Goal: Book appointment/travel/reservation

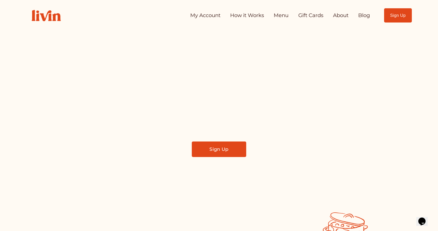
click at [210, 15] on link "My Account" at bounding box center [205, 15] width 30 height 10
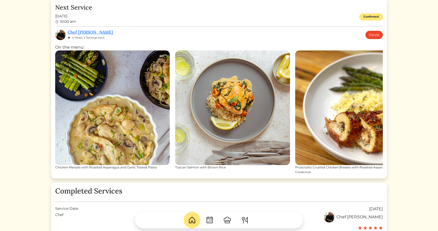
scroll to position [174, 0]
click at [379, 34] on link "Details" at bounding box center [373, 35] width 17 height 8
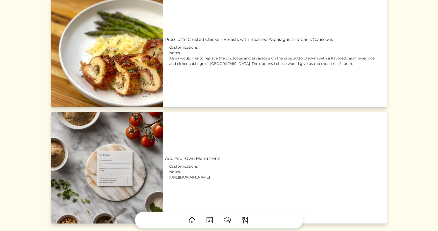
scroll to position [473, 0]
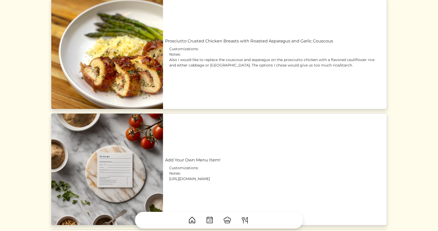
click at [244, 44] on link "Prosciutto Crusted Chicken Breasts with Roasted Asparagus and Garlic Couscous" at bounding box center [275, 41] width 220 height 6
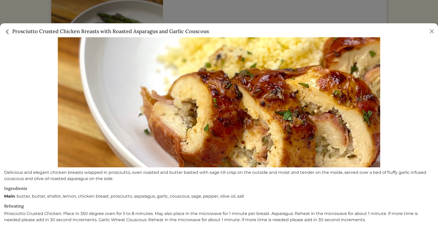
scroll to position [95, 0]
click at [432, 32] on button "Close" at bounding box center [432, 31] width 8 height 8
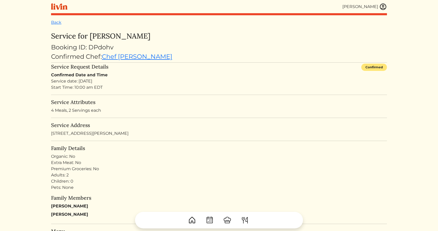
scroll to position [0, 0]
click at [58, 23] on link "Back" at bounding box center [56, 22] width 10 height 5
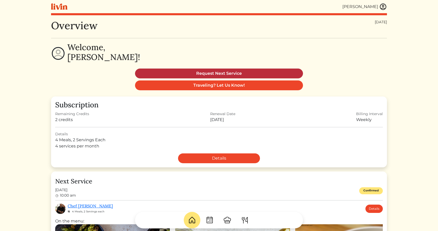
click at [213, 73] on link "Request Next Service" at bounding box center [219, 74] width 168 height 10
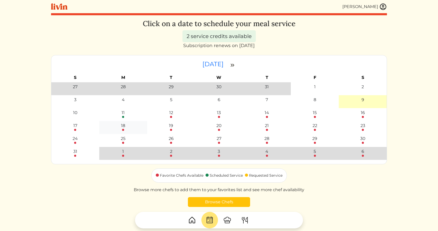
click at [124, 127] on div "18" at bounding box center [123, 126] width 4 height 6
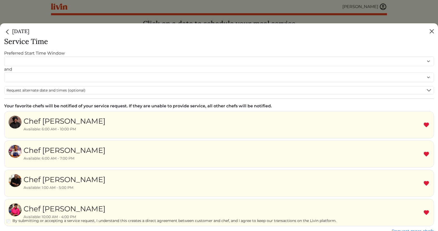
click at [431, 32] on button "Close" at bounding box center [432, 31] width 8 height 8
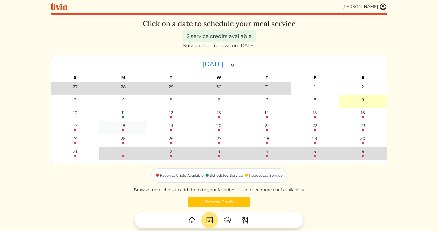
click at [123, 129] on div at bounding box center [123, 130] width 2 height 2
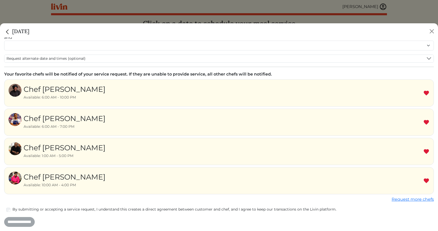
scroll to position [32, 0]
click at [425, 153] on img at bounding box center [426, 152] width 6 height 6
click at [400, 200] on link "Request more chefs" at bounding box center [413, 200] width 42 height 5
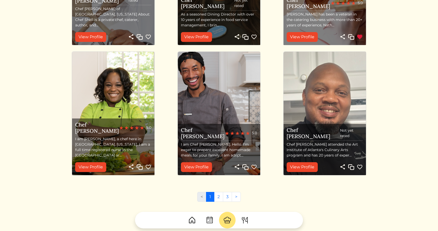
scroll to position [512, 0]
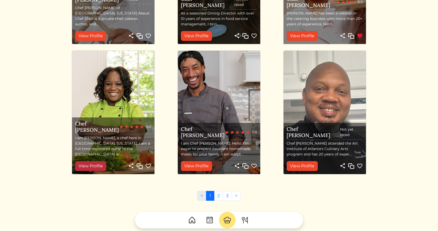
click at [100, 164] on link "View Profile" at bounding box center [90, 166] width 31 height 10
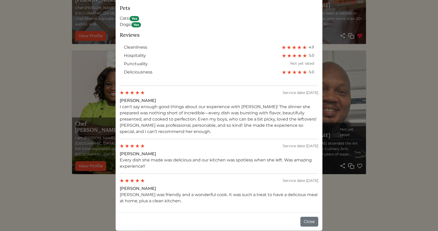
scroll to position [350, 0]
click at [34, 168] on div "Chef Nyesha Book Share Copy 5.0 76 services completed About me I am Nyesha, a c…" at bounding box center [219, 115] width 438 height 231
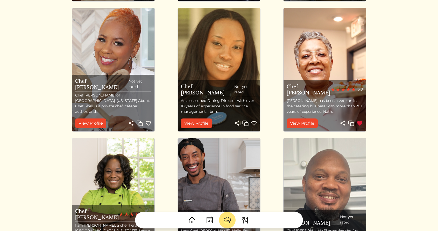
scroll to position [512, 0]
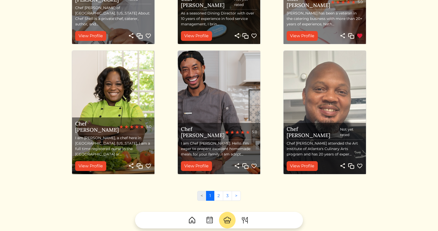
click at [147, 166] on img at bounding box center [148, 166] width 6 height 6
click at [149, 166] on img at bounding box center [148, 166] width 6 height 6
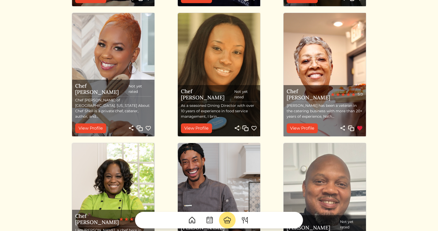
scroll to position [419, 0]
click at [109, 69] on img at bounding box center [113, 75] width 82 height 124
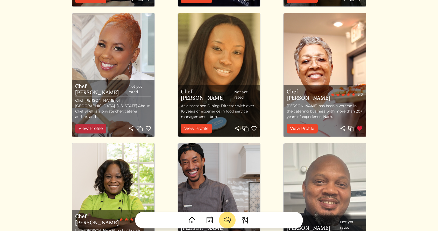
click at [93, 130] on link "View Profile" at bounding box center [90, 129] width 31 height 10
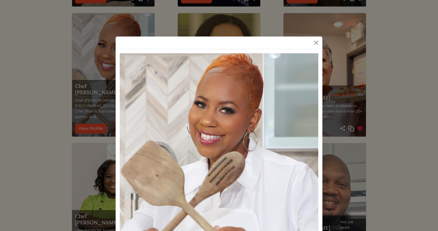
scroll to position [0, 0]
click at [315, 42] on button "Close" at bounding box center [316, 43] width 8 height 8
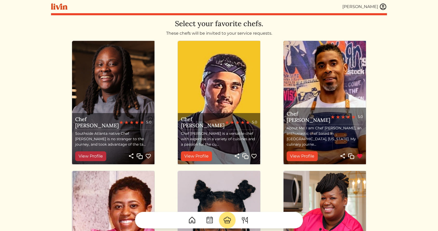
click at [91, 155] on link "View Profile" at bounding box center [90, 157] width 31 height 10
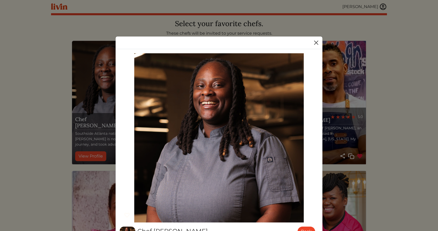
click at [315, 41] on button "Close" at bounding box center [316, 43] width 8 height 8
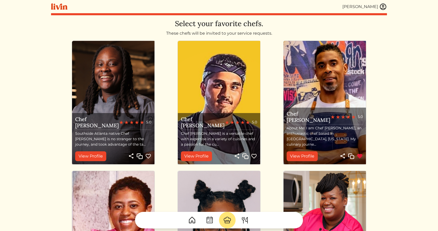
click at [149, 155] on img at bounding box center [148, 156] width 6 height 6
click at [149, 157] on img at bounding box center [148, 156] width 6 height 6
click at [372, 8] on div "[PERSON_NAME]" at bounding box center [360, 7] width 36 height 6
click at [382, 7] on img at bounding box center [383, 7] width 8 height 8
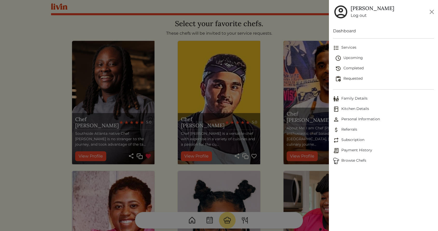
click at [351, 48] on span "Services" at bounding box center [383, 48] width 101 height 6
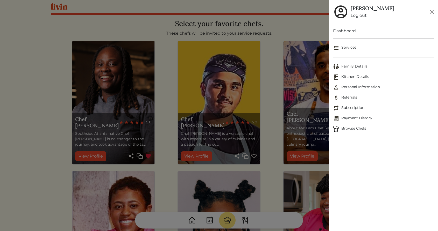
click at [351, 48] on span "Services" at bounding box center [383, 48] width 101 height 6
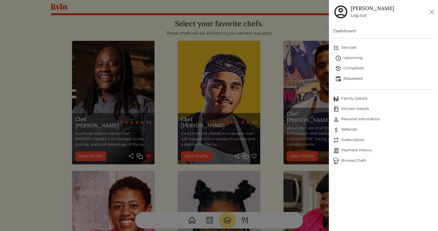
click at [351, 81] on span "Requested" at bounding box center [384, 79] width 99 height 6
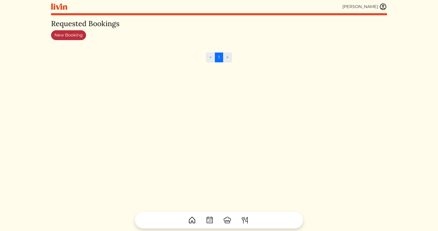
click at [80, 37] on link "New Booking" at bounding box center [68, 35] width 35 height 10
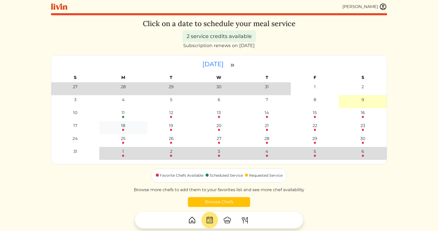
click at [123, 127] on div "18" at bounding box center [123, 126] width 4 height 6
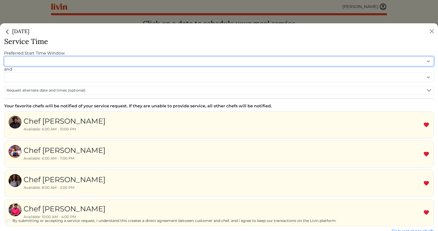
select select "********"
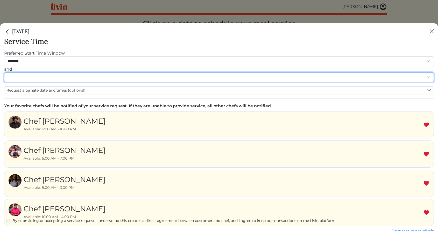
select select "********"
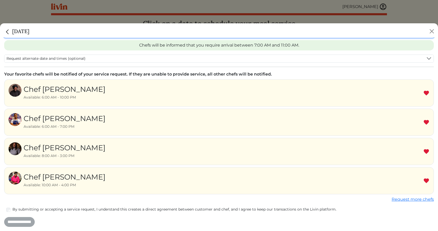
scroll to position [50, 0]
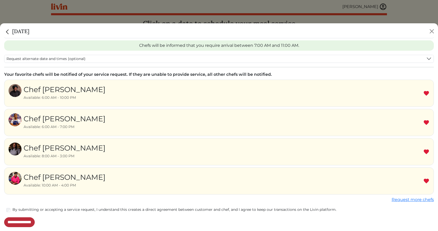
click at [31, 221] on input "**********" at bounding box center [19, 223] width 31 height 10
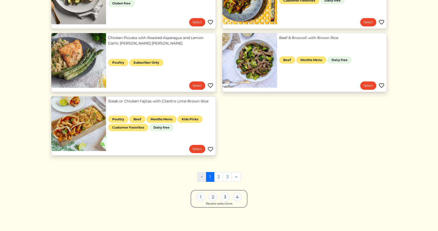
scroll to position [226, 0]
click at [219, 177] on link "2" at bounding box center [218, 178] width 9 height 10
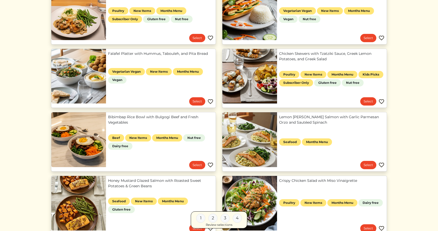
scroll to position [274, 0]
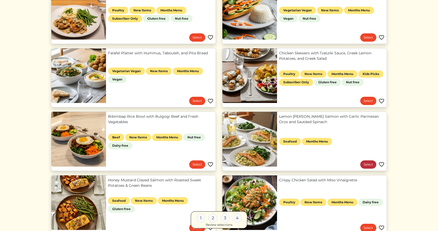
click at [372, 164] on link "Select" at bounding box center [368, 165] width 16 height 8
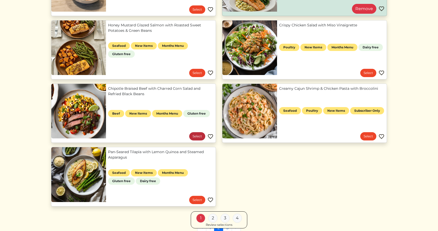
scroll to position [432, 0]
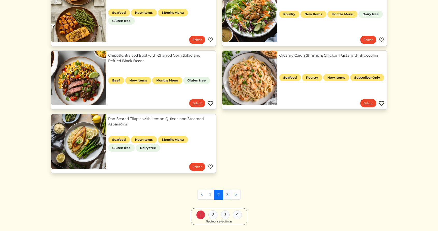
click at [228, 197] on link "3" at bounding box center [227, 195] width 9 height 10
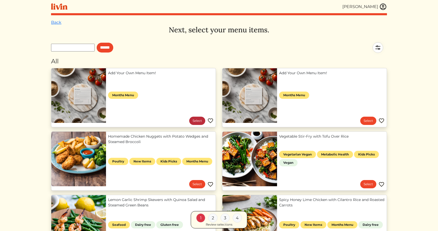
click at [195, 120] on link "Select" at bounding box center [197, 121] width 16 height 8
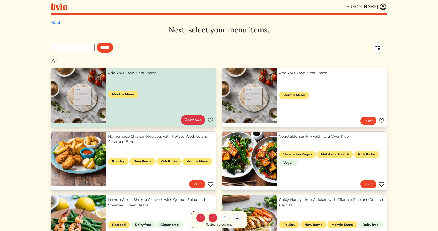
click at [135, 76] on link "Add Your Own Menu Item!" at bounding box center [160, 72] width 105 height 5
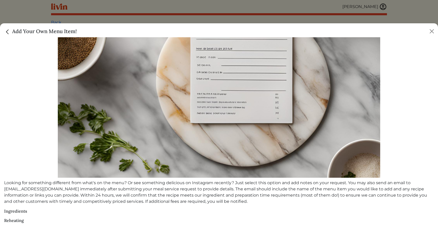
scroll to position [84, 0]
click at [7, 31] on img "Close" at bounding box center [7, 32] width 7 height 7
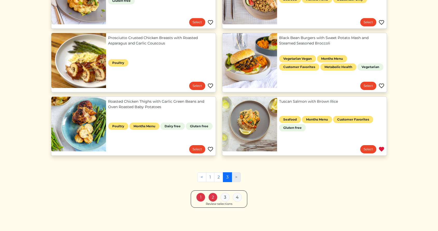
scroll to position [351, 0]
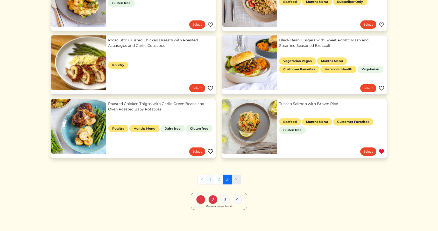
click at [211, 179] on link "1" at bounding box center [210, 180] width 8 height 10
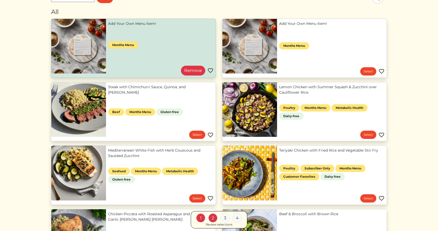
scroll to position [52, 0]
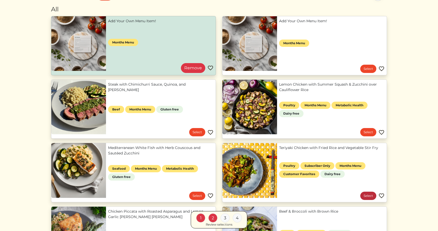
click at [365, 195] on link "Select" at bounding box center [368, 196] width 16 height 8
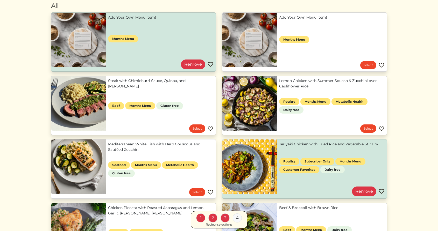
scroll to position [56, 0]
click at [279, 89] on link "Lemon Chicken with Summer Squash & Zucchini over Cauliflower Rice" at bounding box center [331, 83] width 105 height 11
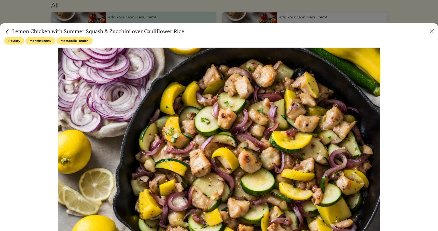
scroll to position [0, 0]
click at [10, 32] on img "Close" at bounding box center [7, 32] width 7 height 7
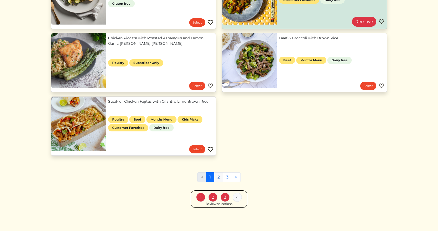
click at [218, 179] on link "2" at bounding box center [218, 178] width 9 height 10
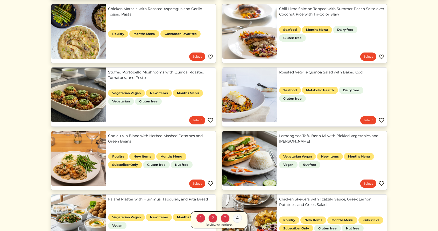
scroll to position [134, 0]
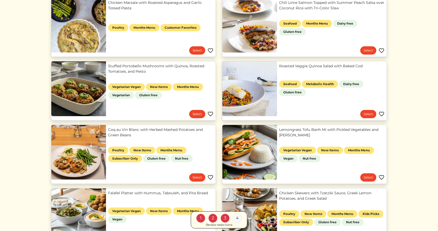
click at [108, 138] on link "Coq au Vin Blanc with Herbed Mashed Potatoes and Green Beans" at bounding box center [160, 132] width 105 height 11
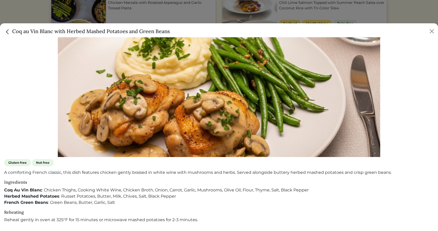
scroll to position [105, 0]
click at [10, 31] on img "Close" at bounding box center [7, 32] width 7 height 7
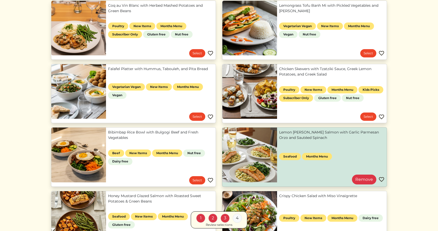
scroll to position [259, 0]
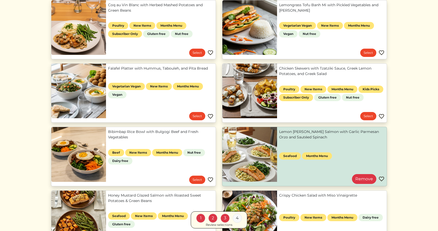
click at [108, 140] on link "Bibimbap Rice Bowl with Bulgogi Beef and Fresh Vegetables" at bounding box center [160, 134] width 105 height 11
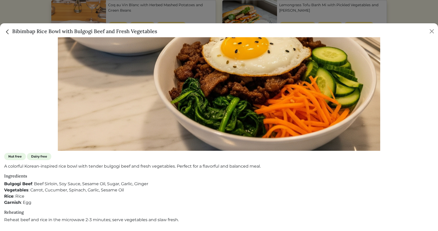
scroll to position [111, 0]
click at [7, 31] on img "Close" at bounding box center [7, 32] width 7 height 7
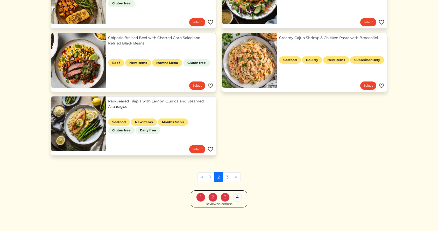
scroll to position [480, 0]
click at [227, 177] on link "3" at bounding box center [227, 178] width 9 height 10
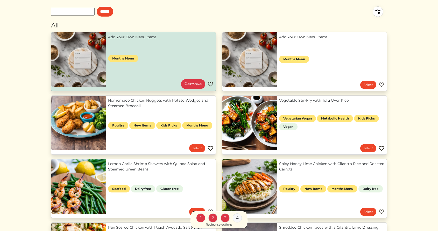
scroll to position [40, 0]
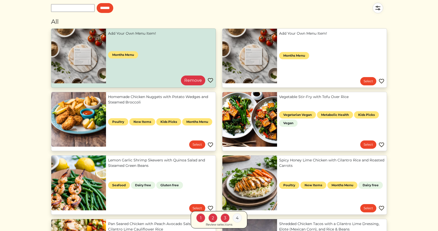
click at [279, 169] on link "Spicy Honey Lime Chicken with Cilantro Rice and Roasted Carrots" at bounding box center [331, 163] width 105 height 11
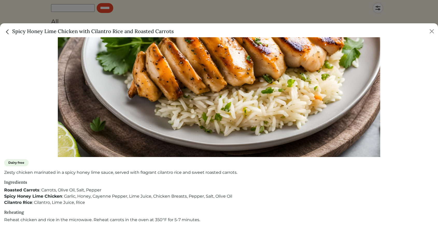
scroll to position [105, 0]
click at [7, 32] on img "Close" at bounding box center [7, 32] width 7 height 7
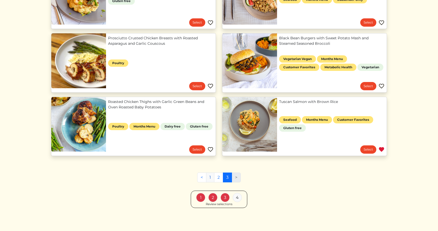
click at [210, 178] on link "1" at bounding box center [210, 178] width 8 height 10
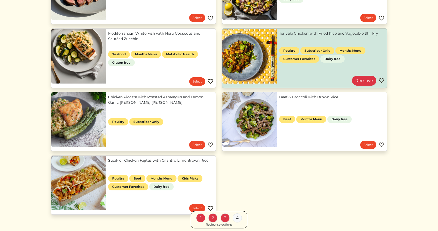
scroll to position [167, 0]
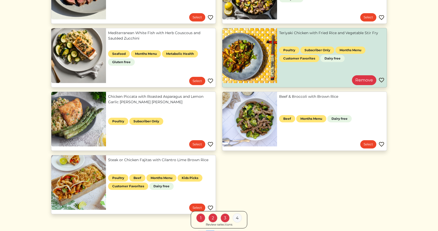
click at [279, 100] on link "Beef & Broccoli with Brown Rice" at bounding box center [331, 96] width 105 height 5
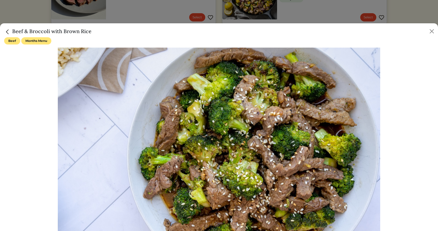
click at [7, 32] on img "Close" at bounding box center [7, 32] width 7 height 7
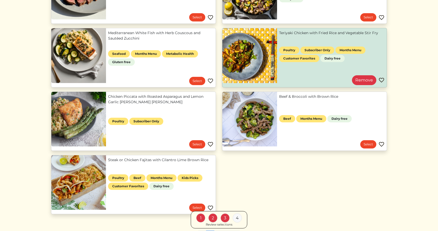
click at [108, 105] on link "Chicken Piccata with Roasted Asparagus and Lemon Garlic Herb Brown Rice" at bounding box center [160, 99] width 105 height 11
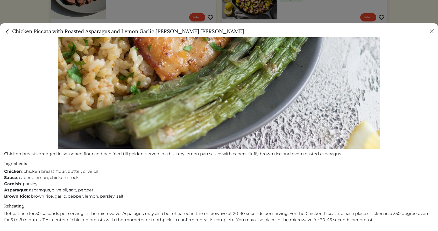
scroll to position [114, 0]
click at [9, 31] on img "Close" at bounding box center [7, 32] width 7 height 7
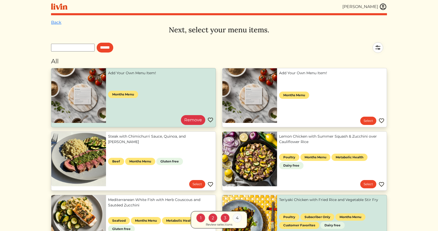
scroll to position [0, 0]
click at [363, 119] on link "Select" at bounding box center [368, 121] width 16 height 8
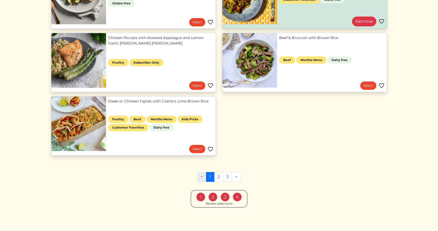
scroll to position [226, 0]
click at [213, 203] on div "Review selections" at bounding box center [219, 204] width 27 height 5
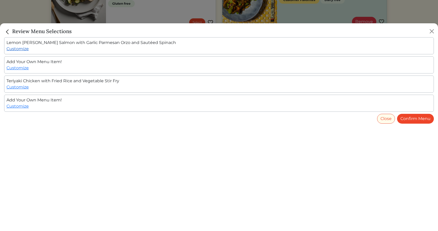
click at [24, 50] on link "Customize" at bounding box center [17, 48] width 22 height 5
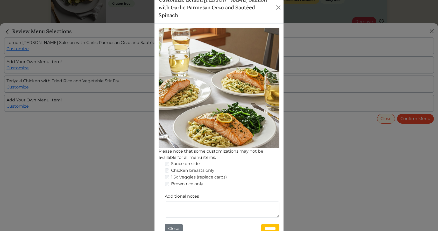
scroll to position [45, 0]
click at [189, 202] on textarea "Additional notes" at bounding box center [222, 210] width 115 height 16
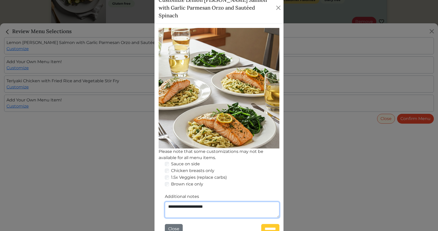
type textarea "**********"
click at [263, 224] on input "*******" at bounding box center [270, 229] width 18 height 10
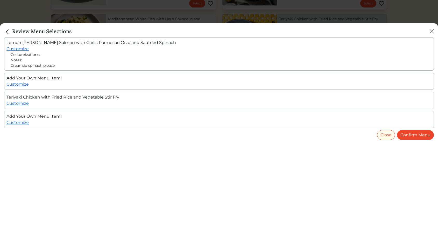
scroll to position [226, 0]
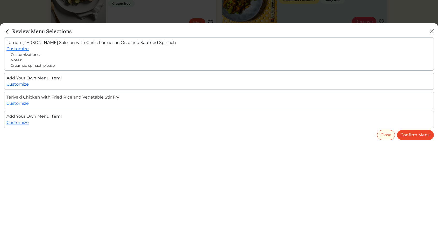
click at [24, 85] on link "Customize" at bounding box center [17, 84] width 22 height 5
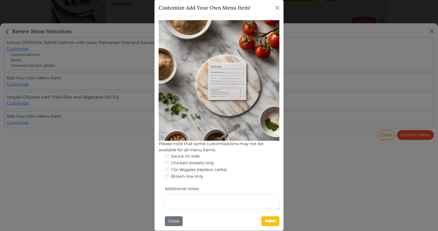
scroll to position [37, 0]
click at [182, 200] on textarea "Additional notes" at bounding box center [222, 202] width 115 height 16
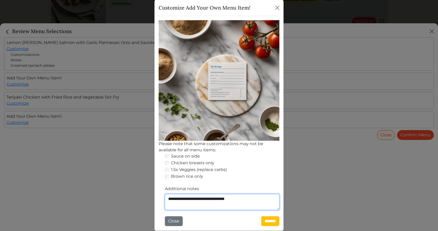
click at [177, 198] on textarea "**********" at bounding box center [222, 202] width 115 height 16
click at [180, 199] on textarea "**********" at bounding box center [222, 202] width 115 height 16
click at [184, 199] on textarea "**********" at bounding box center [222, 202] width 115 height 16
type textarea "**********"
click at [268, 221] on input "*******" at bounding box center [270, 222] width 18 height 10
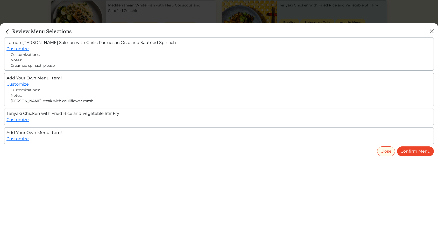
scroll to position [226, 0]
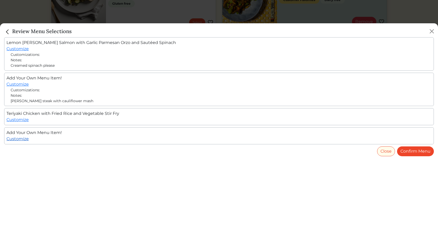
click at [23, 139] on link "Customize" at bounding box center [17, 139] width 22 height 5
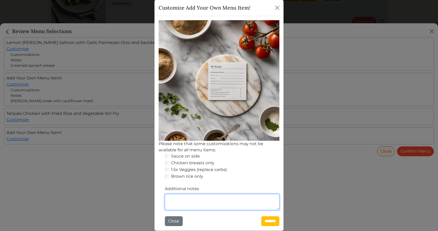
scroll to position [37, 0]
click at [174, 197] on textarea "Additional notes" at bounding box center [222, 202] width 115 height 16
paste textarea "**********"
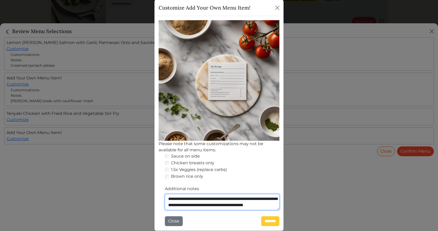
type textarea "**********"
click at [270, 220] on input "*******" at bounding box center [270, 222] width 18 height 10
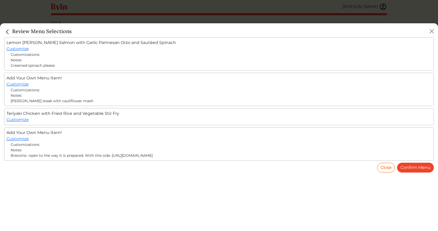
scroll to position [226, 0]
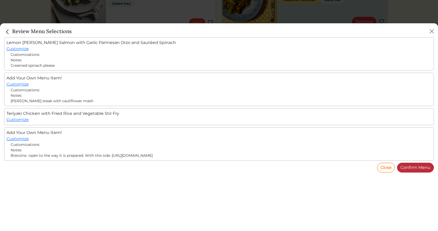
click at [419, 171] on link "Confirm Menu" at bounding box center [415, 168] width 37 height 10
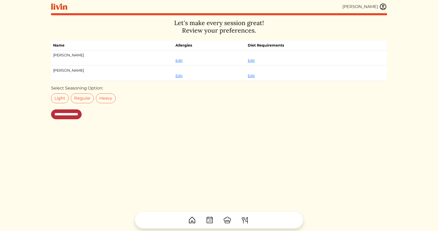
click at [72, 114] on input "**********" at bounding box center [66, 115] width 31 height 10
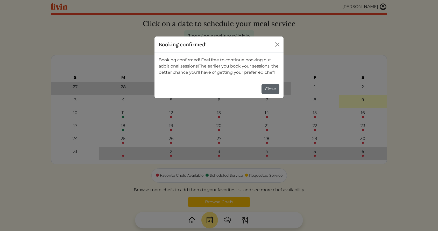
click at [268, 88] on button "Close" at bounding box center [271, 89] width 18 height 10
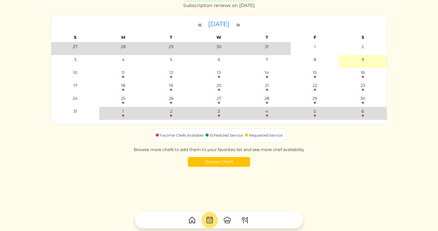
scroll to position [-4, 0]
